Goal: Obtain resource: Download file/media

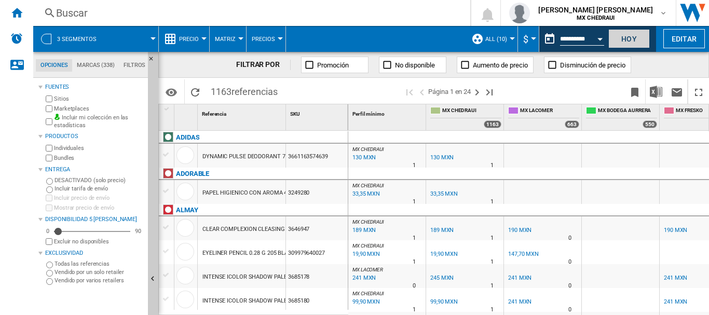
click at [620, 39] on button "Hoy" at bounding box center [629, 38] width 42 height 19
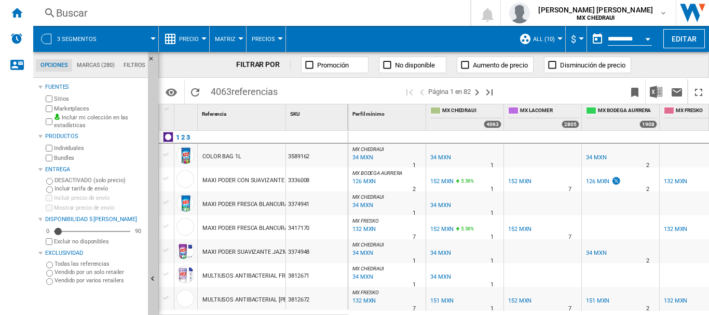
click at [62, 36] on span "3 segmentos" at bounding box center [76, 39] width 39 height 7
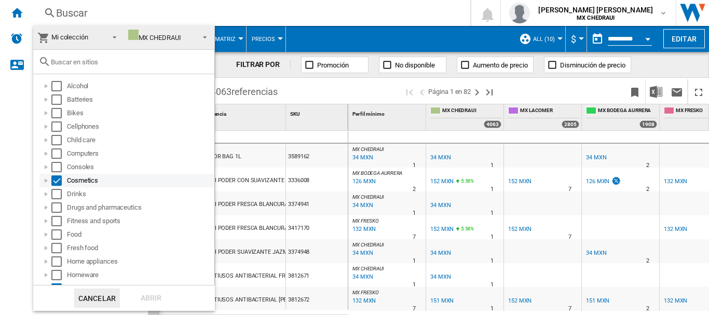
click at [59, 179] on div "Select" at bounding box center [56, 180] width 10 height 10
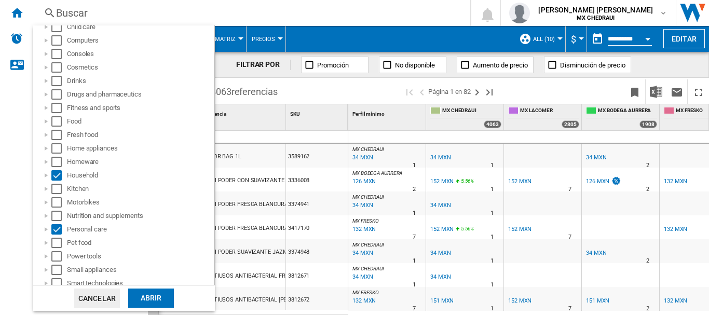
scroll to position [172, 0]
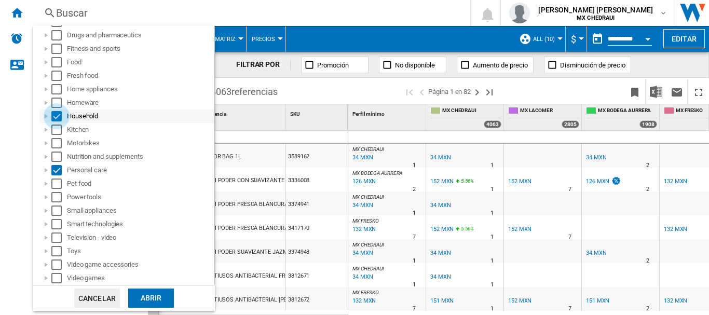
click at [57, 120] on div "Select" at bounding box center [56, 116] width 10 height 10
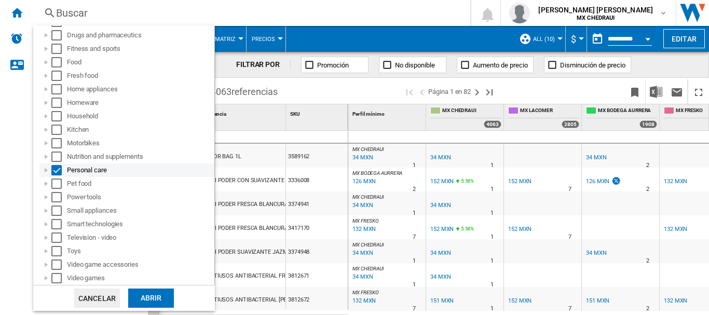
click at [57, 165] on div "Personal care" at bounding box center [126, 170] width 175 height 13
click at [53, 168] on div "Select" at bounding box center [56, 170] width 10 height 10
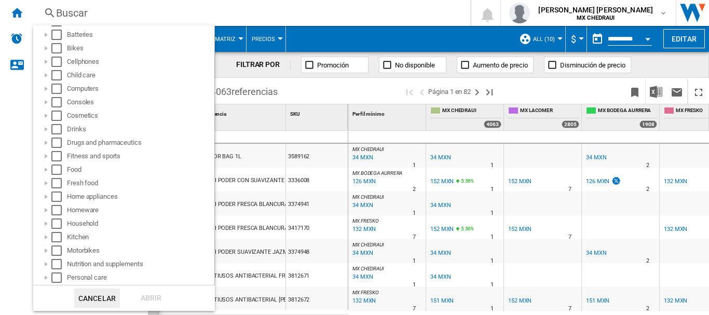
scroll to position [0, 0]
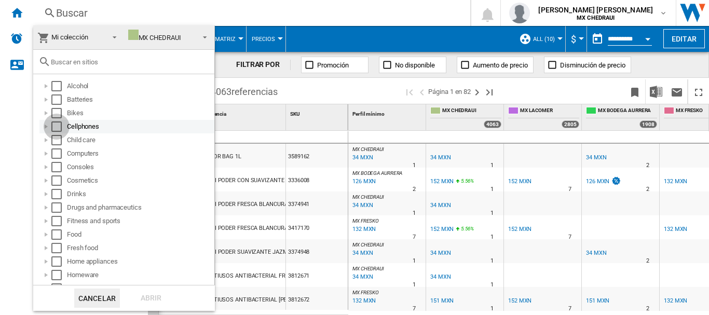
click at [56, 123] on div "Select" at bounding box center [56, 126] width 10 height 10
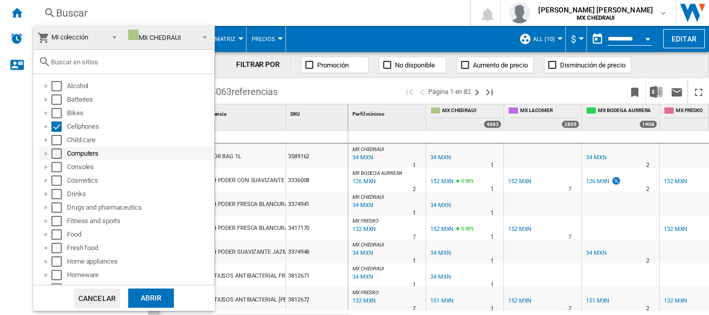
click at [57, 154] on div "Select" at bounding box center [56, 153] width 10 height 10
click at [58, 167] on div "Select" at bounding box center [56, 167] width 10 height 10
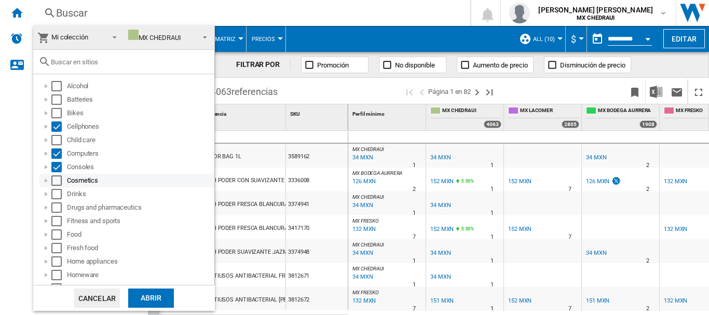
click at [44, 184] on div at bounding box center [46, 180] width 10 height 10
click at [44, 183] on div at bounding box center [46, 180] width 10 height 10
click at [46, 194] on div at bounding box center [46, 194] width 10 height 10
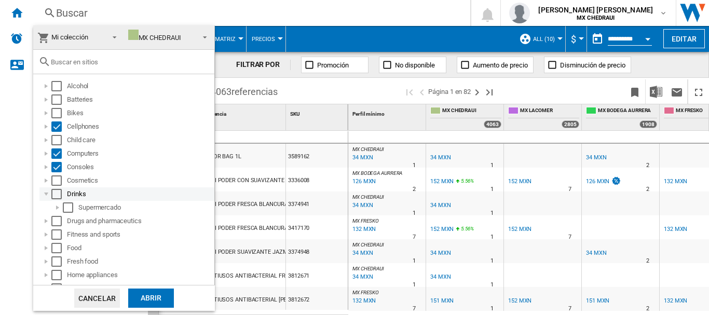
click at [46, 194] on div at bounding box center [46, 194] width 10 height 10
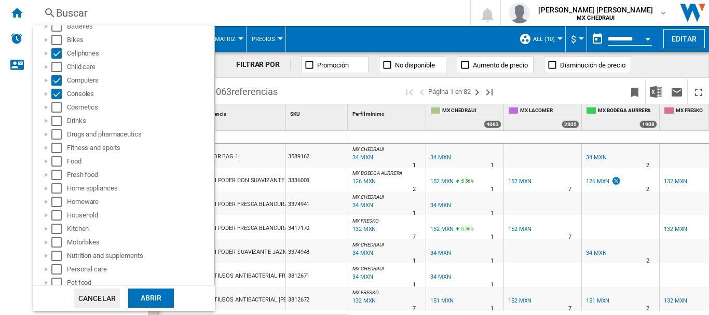
scroll to position [113, 0]
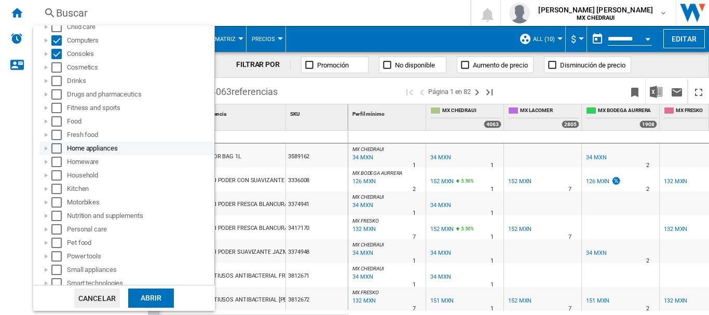
click at [44, 150] on div at bounding box center [46, 148] width 10 height 10
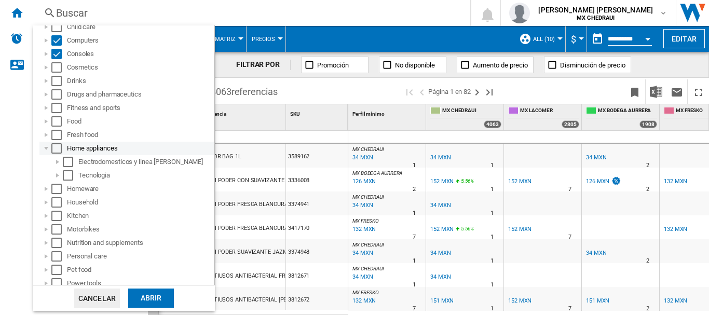
click at [53, 148] on div "Select" at bounding box center [56, 148] width 10 height 10
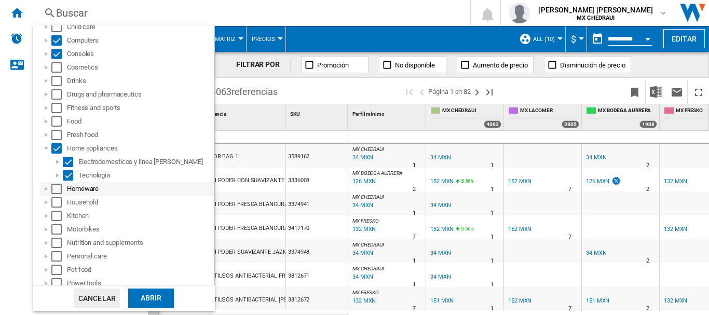
click at [47, 190] on div at bounding box center [46, 189] width 10 height 10
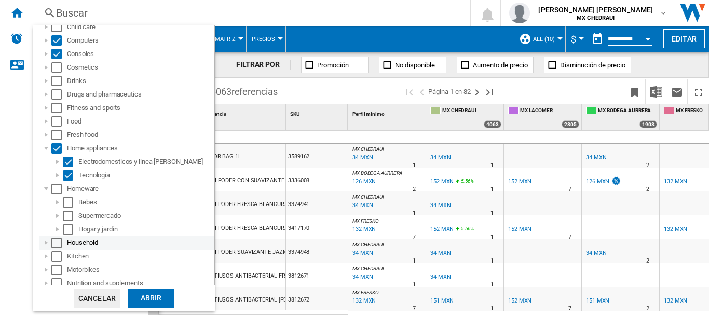
click at [46, 244] on div at bounding box center [46, 243] width 10 height 10
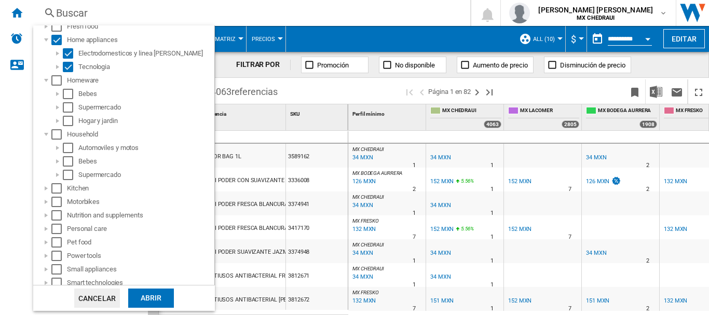
scroll to position [233, 0]
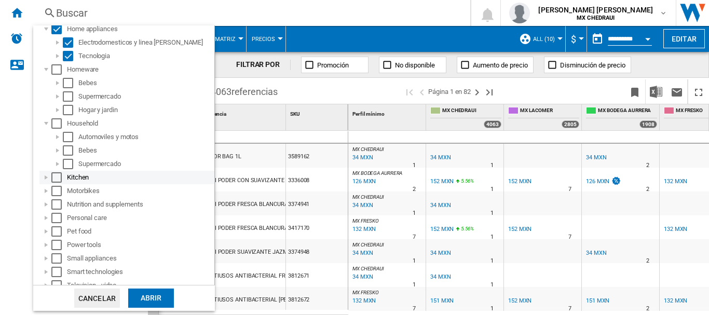
click at [47, 175] on div at bounding box center [46, 177] width 10 height 10
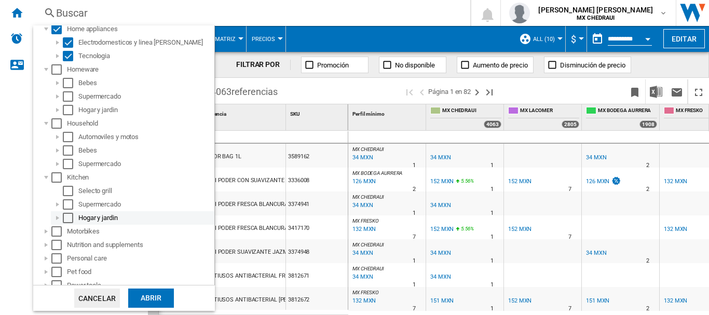
click at [57, 218] on div at bounding box center [57, 218] width 10 height 10
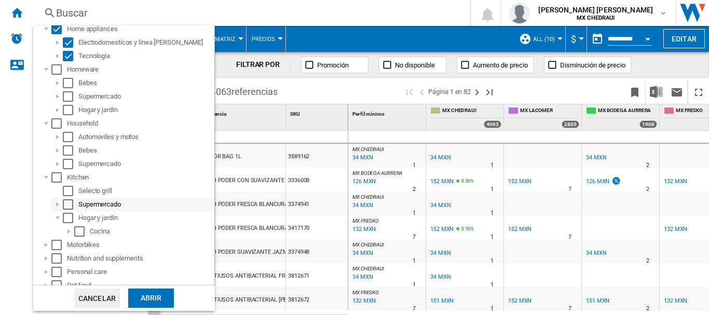
click at [57, 207] on div at bounding box center [57, 204] width 10 height 10
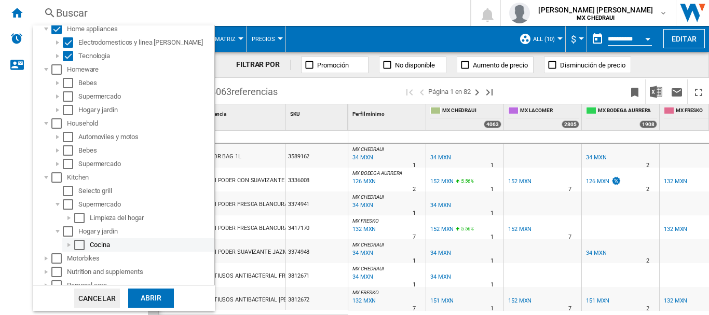
click at [70, 247] on div at bounding box center [69, 245] width 10 height 10
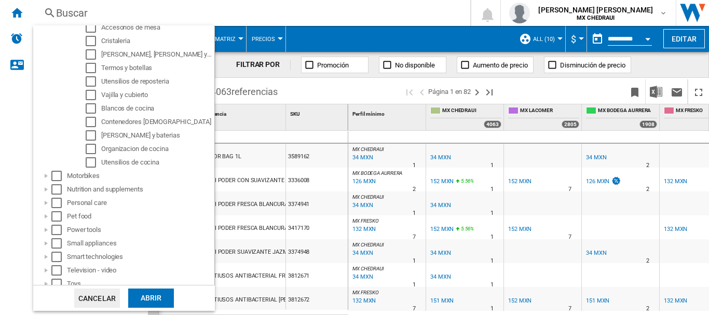
scroll to position [496, 0]
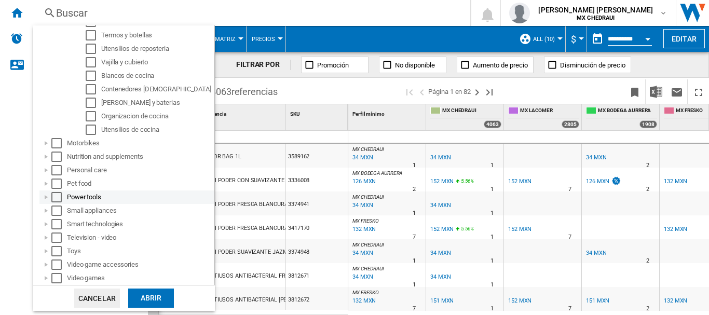
click at [47, 199] on div at bounding box center [46, 197] width 10 height 10
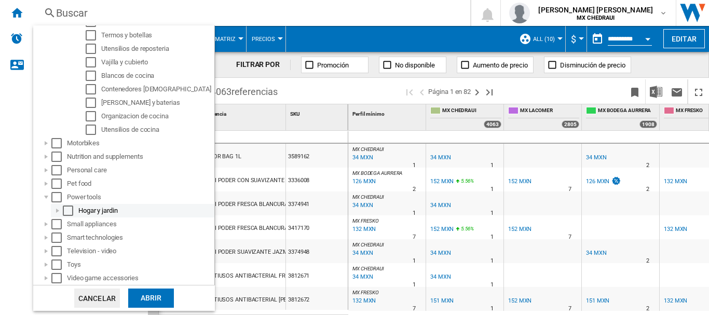
click at [55, 211] on div at bounding box center [57, 211] width 10 height 10
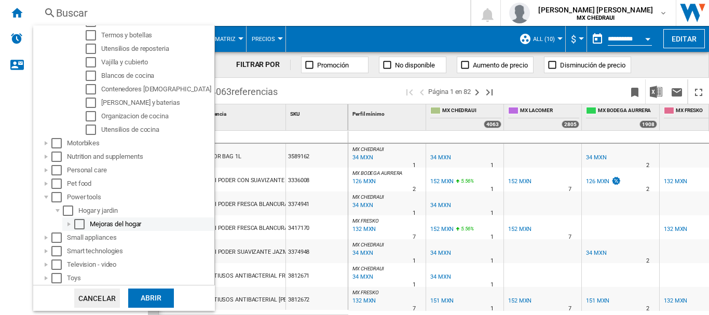
click at [68, 225] on div at bounding box center [69, 224] width 10 height 10
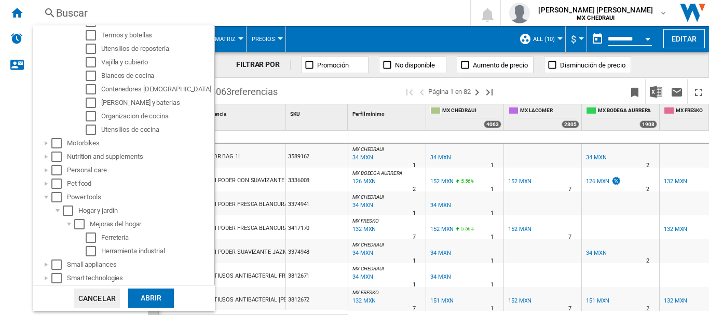
scroll to position [550, 0]
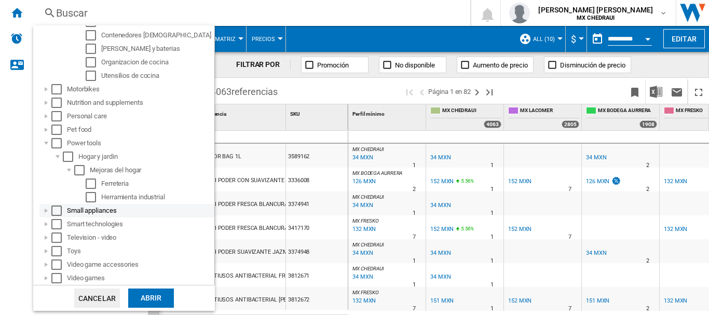
click at [46, 208] on div at bounding box center [46, 211] width 10 height 10
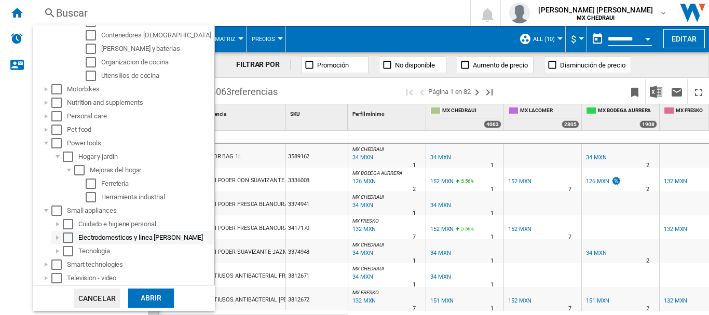
click at [59, 238] on div at bounding box center [57, 238] width 10 height 10
click at [69, 239] on div "Select" at bounding box center [68, 238] width 10 height 10
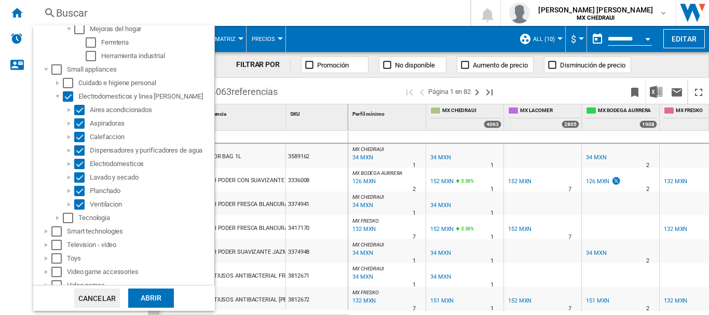
scroll to position [699, 0]
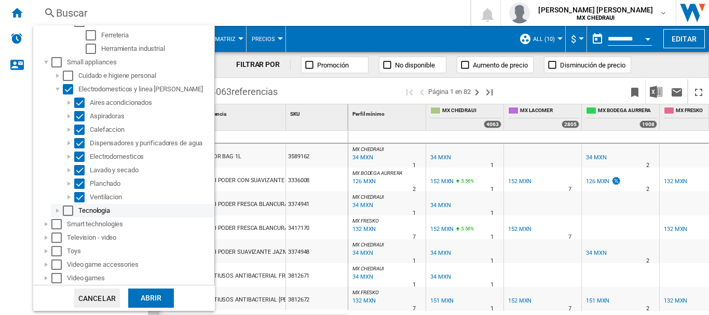
click at [56, 209] on div at bounding box center [57, 211] width 10 height 10
click at [66, 211] on div "Select" at bounding box center [68, 211] width 10 height 10
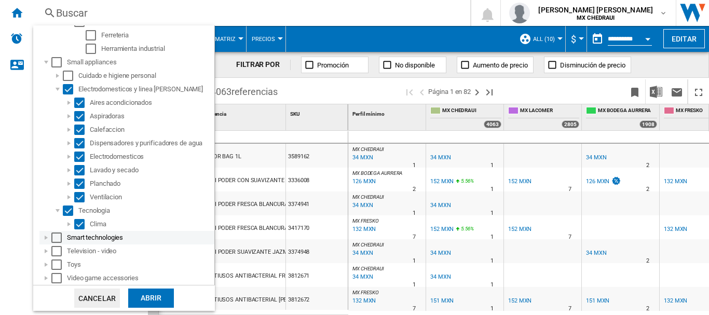
click at [58, 236] on div "Select" at bounding box center [56, 238] width 10 height 10
click at [57, 247] on div "Select" at bounding box center [56, 251] width 10 height 10
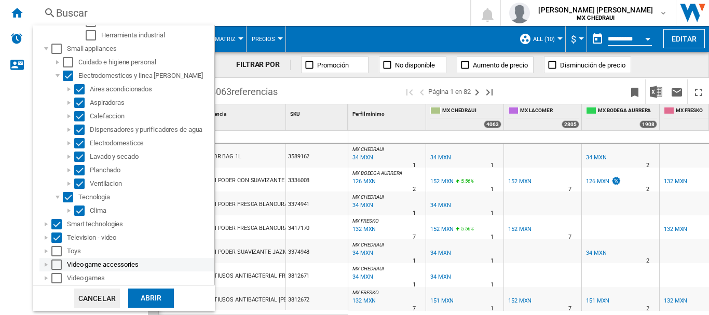
click at [57, 264] on div "Select" at bounding box center [56, 265] width 10 height 10
click at [57, 275] on div "Select" at bounding box center [56, 278] width 10 height 10
click at [140, 296] on div "Abrir" at bounding box center [151, 298] width 46 height 19
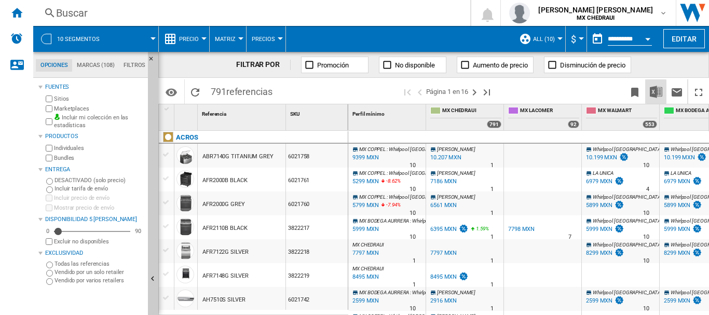
click at [655, 94] on img "Descargar en Excel" at bounding box center [656, 92] width 12 height 12
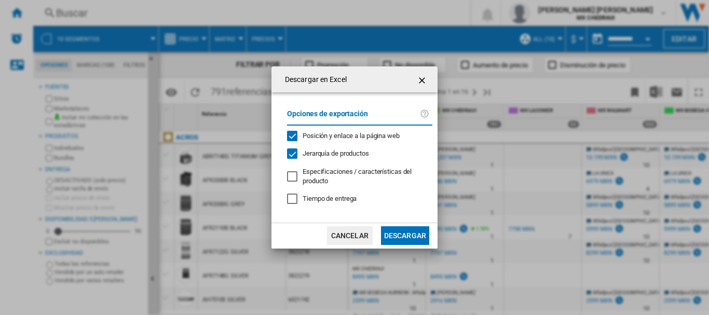
click at [405, 237] on button "Descargar" at bounding box center [405, 235] width 48 height 19
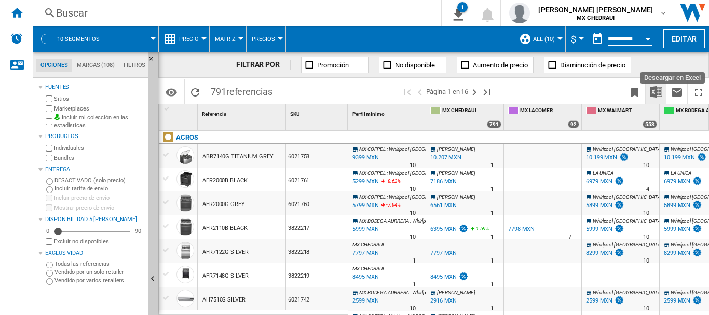
click at [654, 94] on img "Descargar en Excel" at bounding box center [656, 92] width 12 height 12
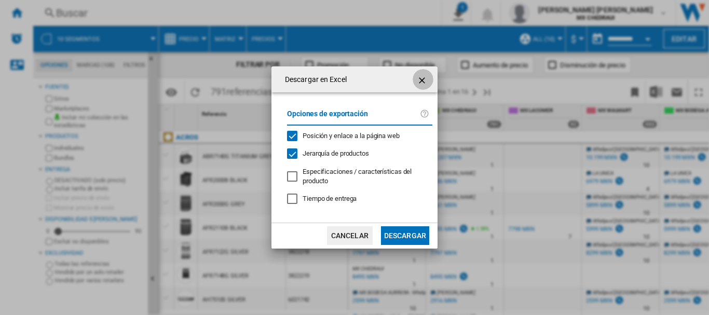
click at [424, 83] on ng-md-icon "getI18NText('BUTTONS.CLOSE_DIALOG')" at bounding box center [423, 80] width 12 height 12
